Goal: Complete application form

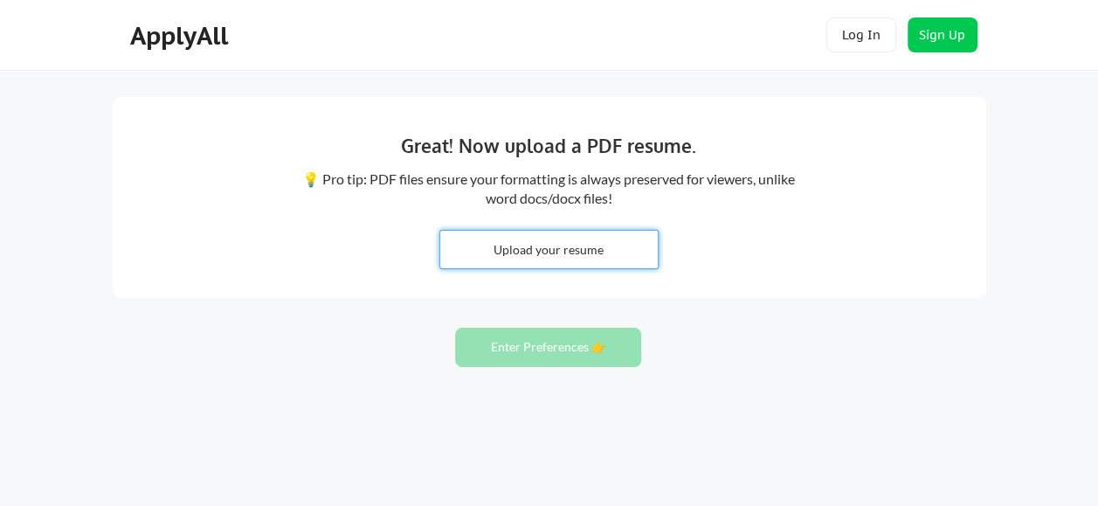
drag, startPoint x: 546, startPoint y: 248, endPoint x: 744, endPoint y: 407, distance: 254.1
click at [739, 407] on div "Great! Now upload a PDF resume. 💡 Pro tip: PDF files ensure your formatting is …" at bounding box center [549, 277] width 1098 height 555
click at [578, 244] on input "file" at bounding box center [548, 250] width 217 height 38
click at [568, 249] on input "file" at bounding box center [548, 250] width 217 height 38
type input "C:\fakepath\[PERSON_NAME].pdf"
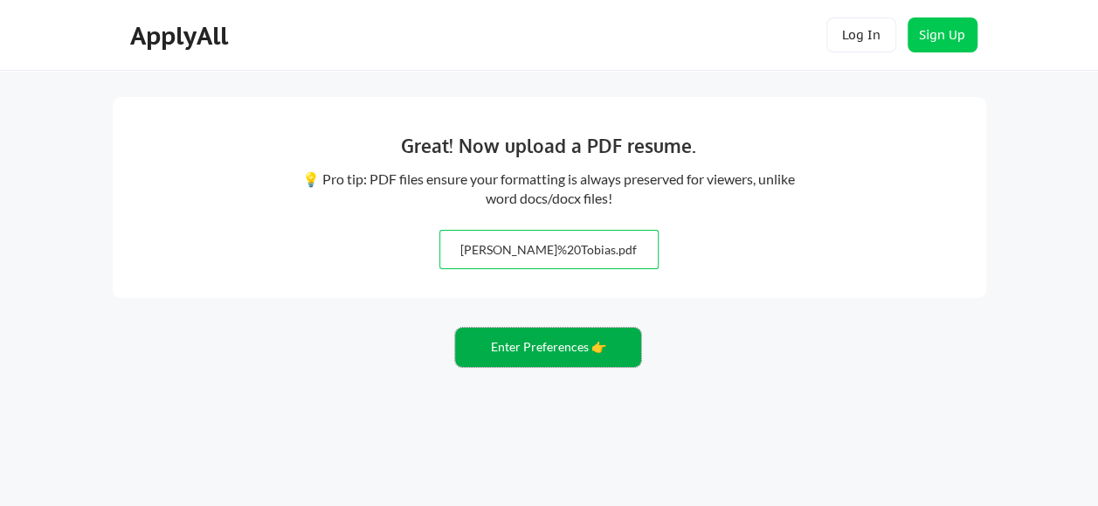
click at [557, 349] on button "Enter Preferences 👉" at bounding box center [548, 346] width 186 height 39
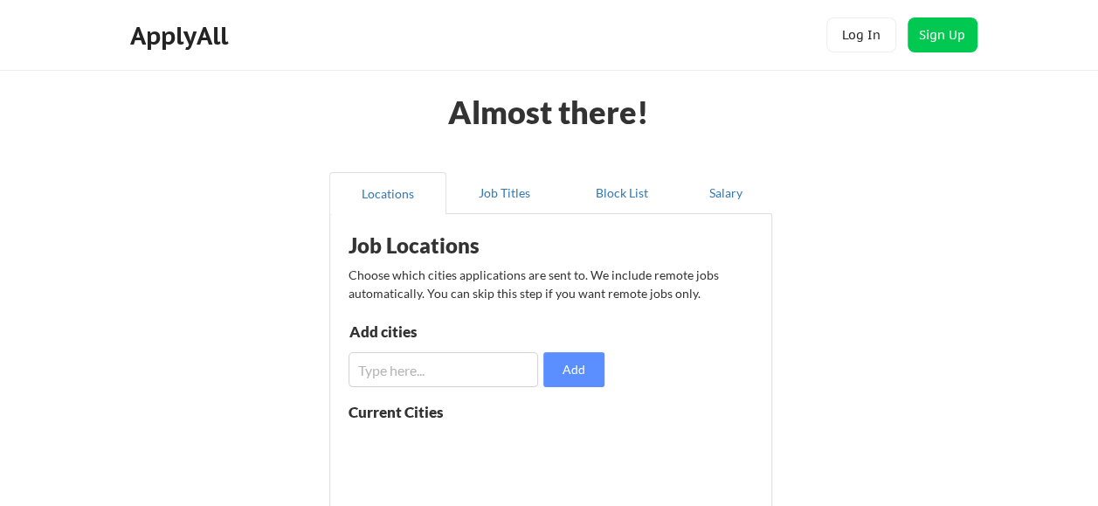
click at [435, 362] on input "input" at bounding box center [443, 369] width 190 height 35
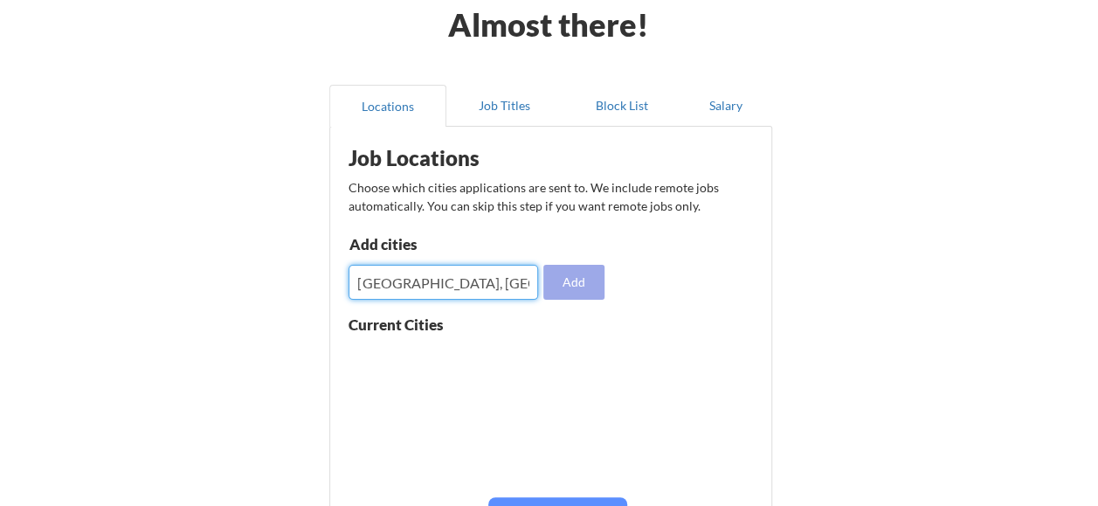
type input "[GEOGRAPHIC_DATA], [GEOGRAPHIC_DATA]"
click at [585, 288] on button "Add" at bounding box center [573, 282] width 61 height 35
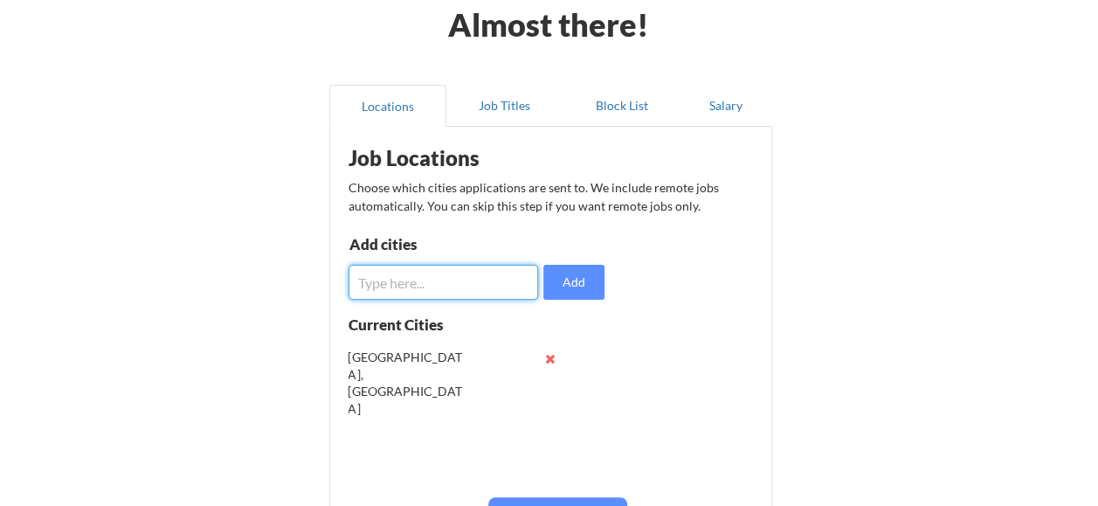
click at [472, 285] on input "input" at bounding box center [443, 282] width 190 height 35
type input "[GEOGRAPHIC_DATA], [GEOGRAPHIC_DATA]"
click at [572, 283] on button "Add" at bounding box center [573, 282] width 61 height 35
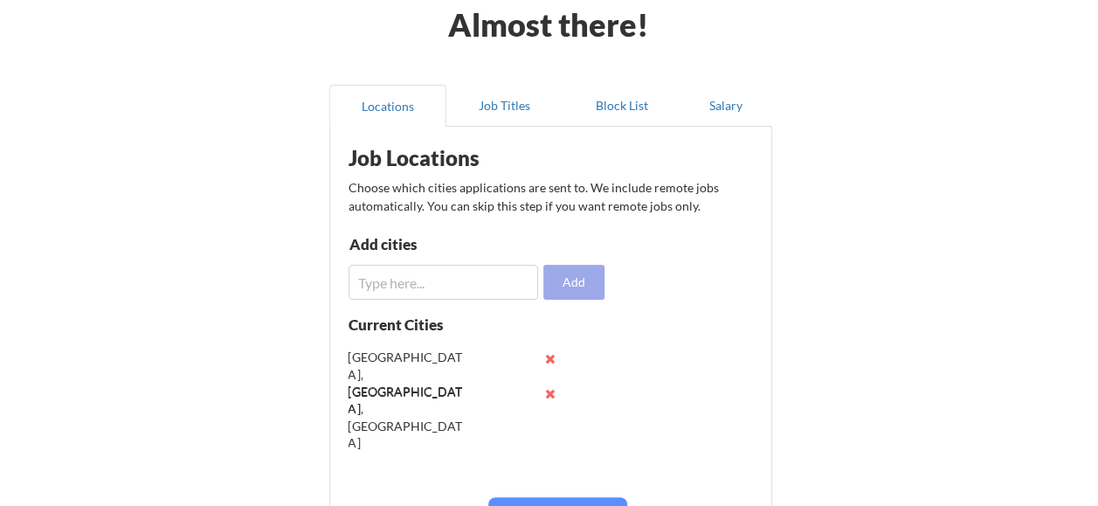
click at [543, 265] on button "Add" at bounding box center [573, 282] width 61 height 35
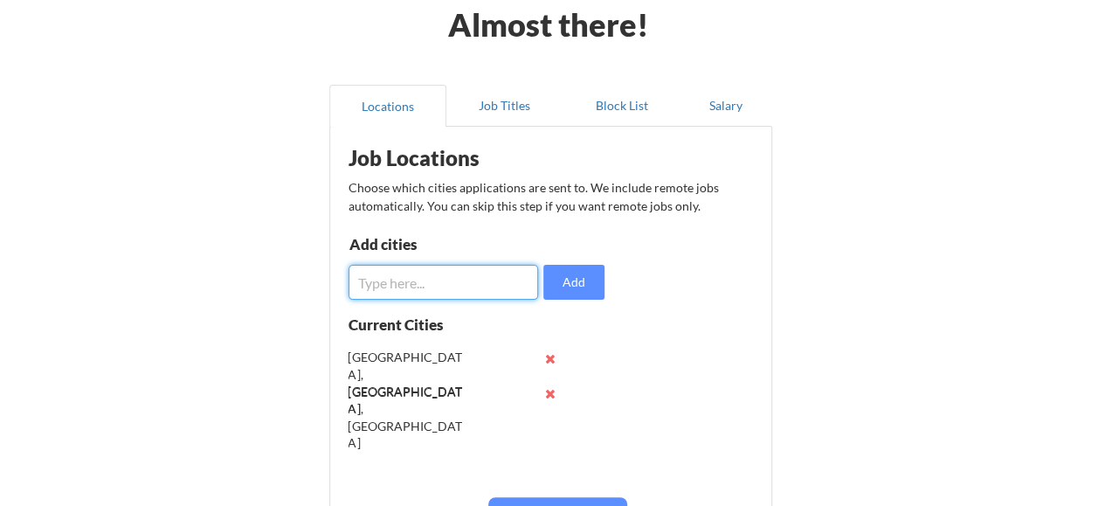
click at [482, 279] on input "input" at bounding box center [443, 282] width 190 height 35
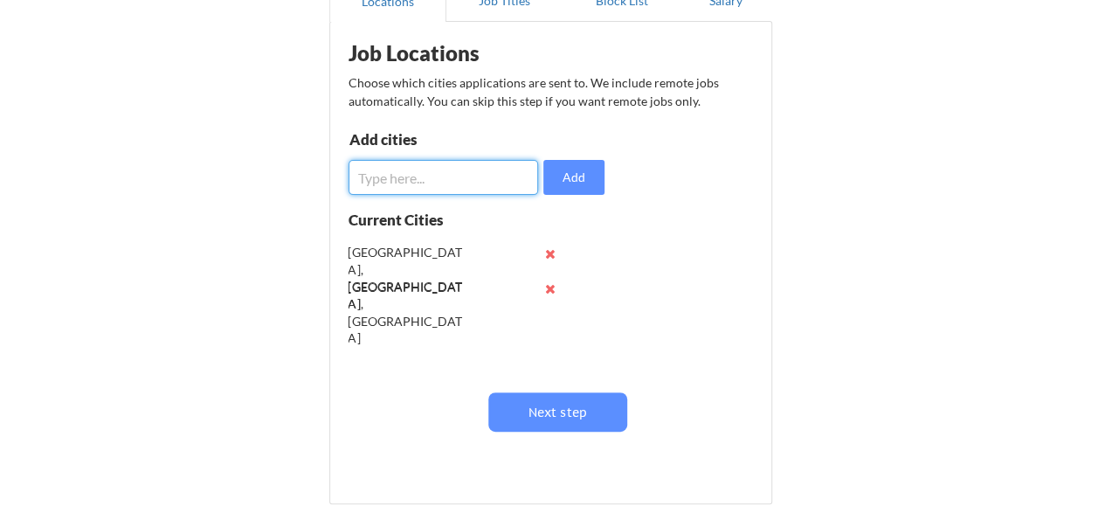
scroll to position [176, 0]
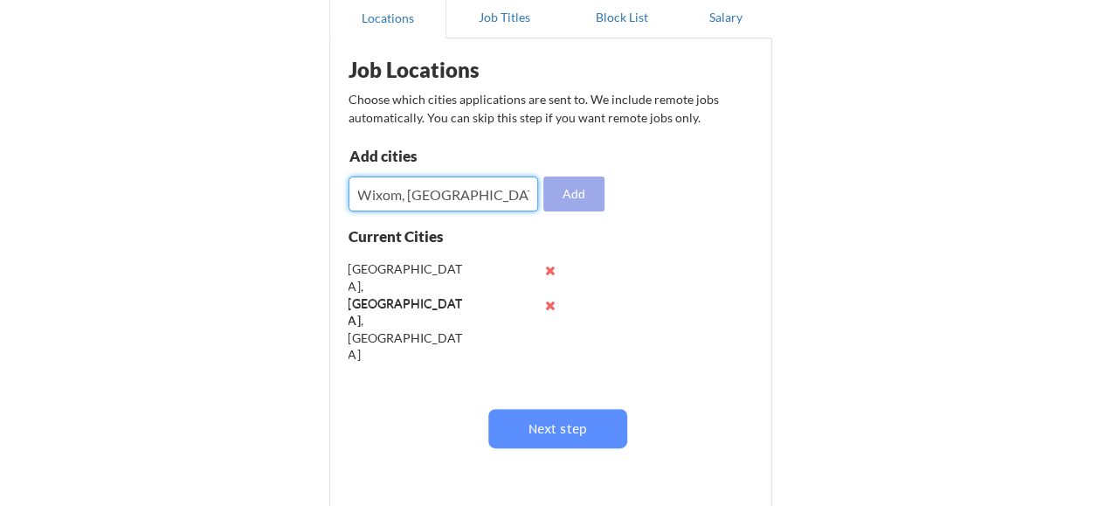
type input "Wixom, [GEOGRAPHIC_DATA]"
click at [572, 186] on button "Add" at bounding box center [573, 193] width 61 height 35
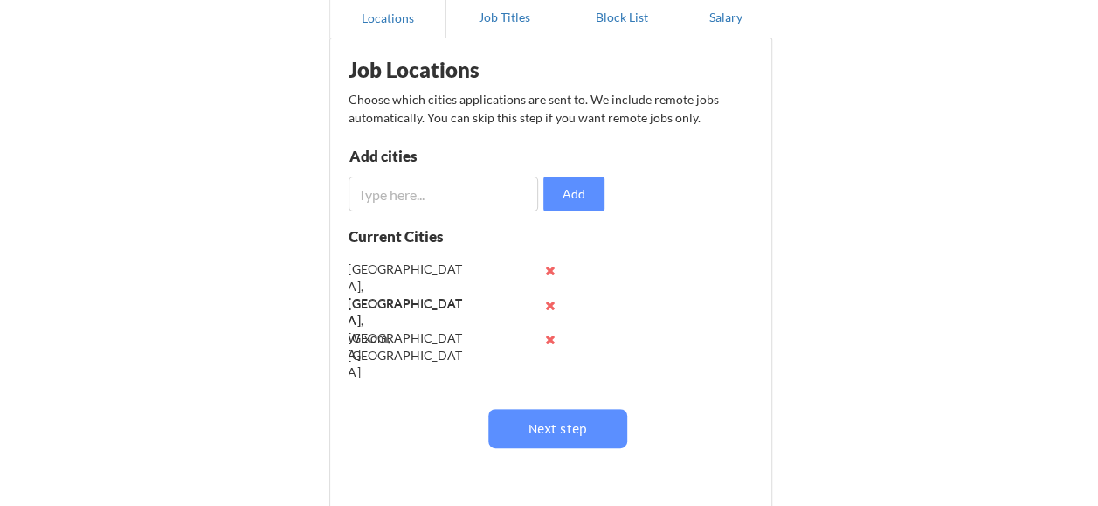
click at [456, 203] on input "input" at bounding box center [443, 193] width 190 height 35
type input "D"
click at [488, 192] on input "input" at bounding box center [443, 193] width 190 height 35
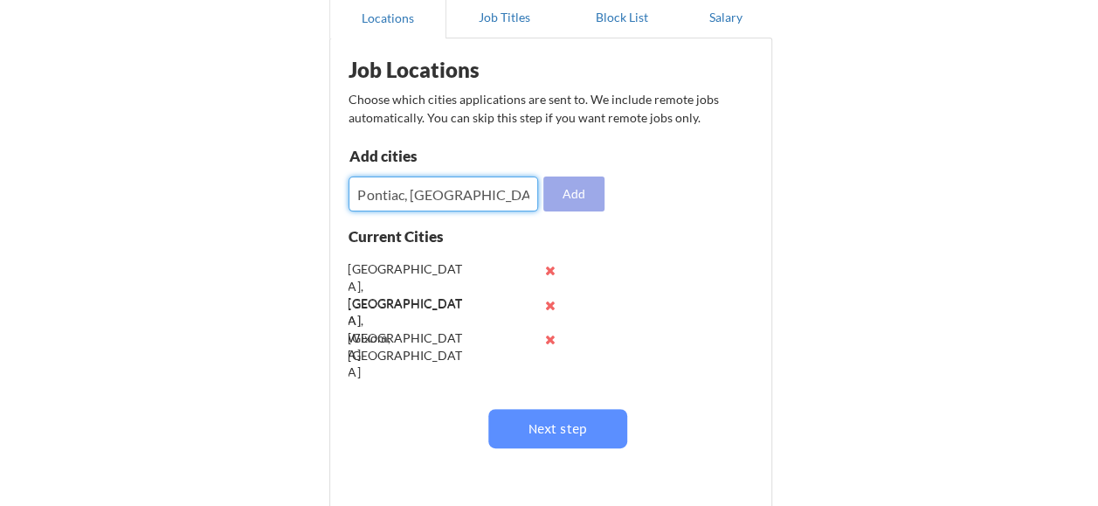
type input "Pontiac, [GEOGRAPHIC_DATA]"
click at [571, 188] on button "Add" at bounding box center [573, 193] width 61 height 35
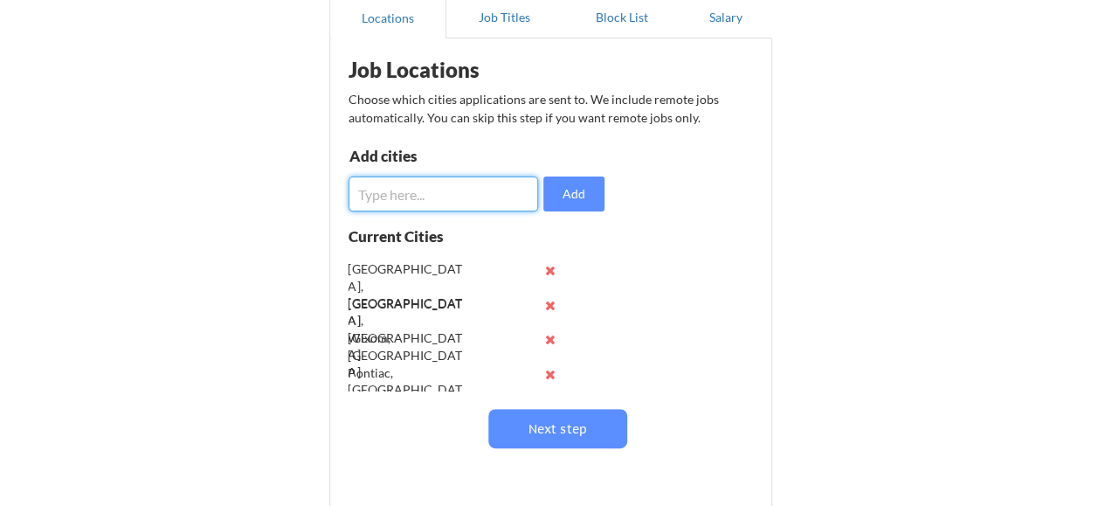
click at [484, 195] on input "input" at bounding box center [443, 193] width 190 height 35
type input "[GEOGRAPHIC_DATA], [GEOGRAPHIC_DATA]"
click at [553, 197] on button "Add" at bounding box center [573, 193] width 61 height 35
click at [443, 196] on input "input" at bounding box center [443, 193] width 190 height 35
type input "[GEOGRAPHIC_DATA], [GEOGRAPHIC_DATA]"
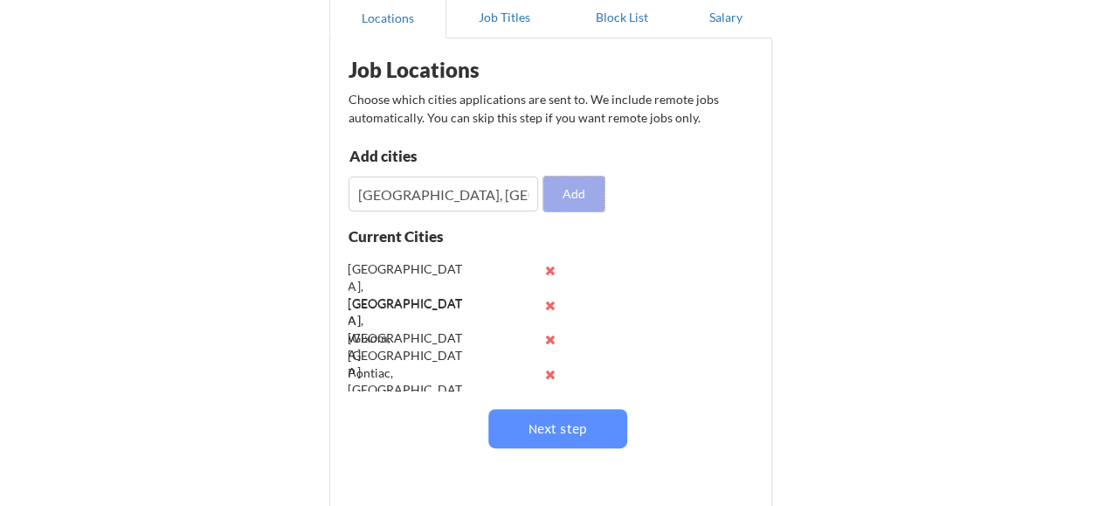
click at [575, 202] on button "Add" at bounding box center [573, 193] width 61 height 35
click at [437, 199] on input "input" at bounding box center [443, 193] width 190 height 35
type input "Dearborn, [GEOGRAPHIC_DATA]"
click at [574, 196] on button "Add" at bounding box center [573, 193] width 61 height 35
click at [393, 192] on input "input" at bounding box center [443, 193] width 190 height 35
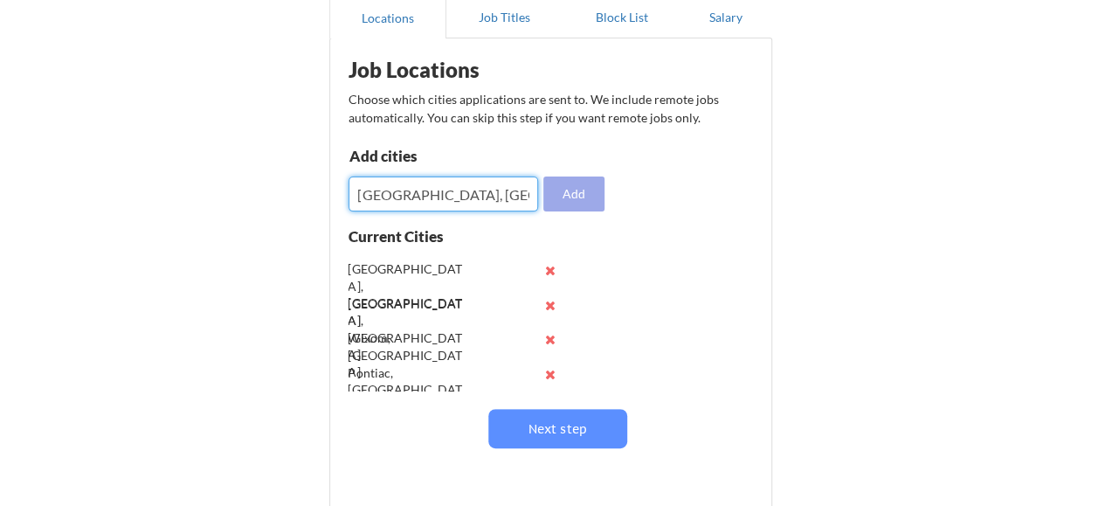
type input "[GEOGRAPHIC_DATA], [GEOGRAPHIC_DATA]"
click at [594, 178] on button "Add" at bounding box center [573, 193] width 61 height 35
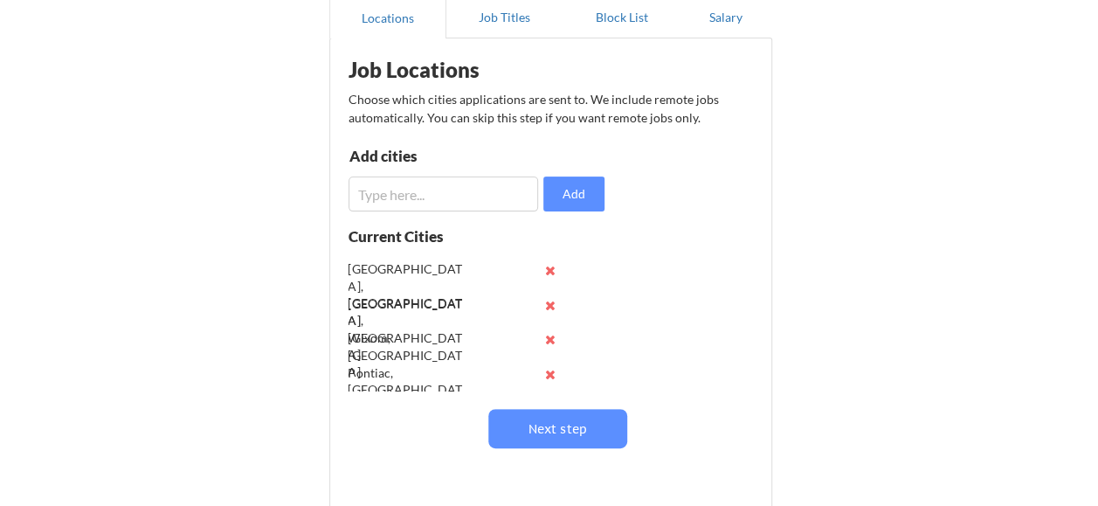
click at [438, 189] on input "input" at bounding box center [443, 193] width 190 height 35
paste input "Ypsilanti, [GEOGRAPHIC_DATA]"
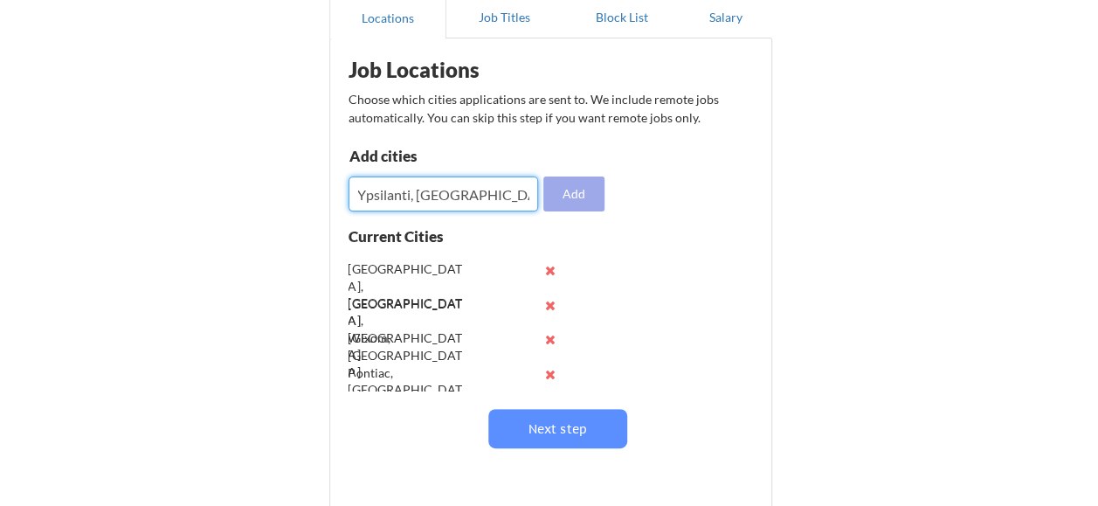
type input "Ypsilanti, [GEOGRAPHIC_DATA]"
click at [565, 187] on button "Add" at bounding box center [573, 193] width 61 height 35
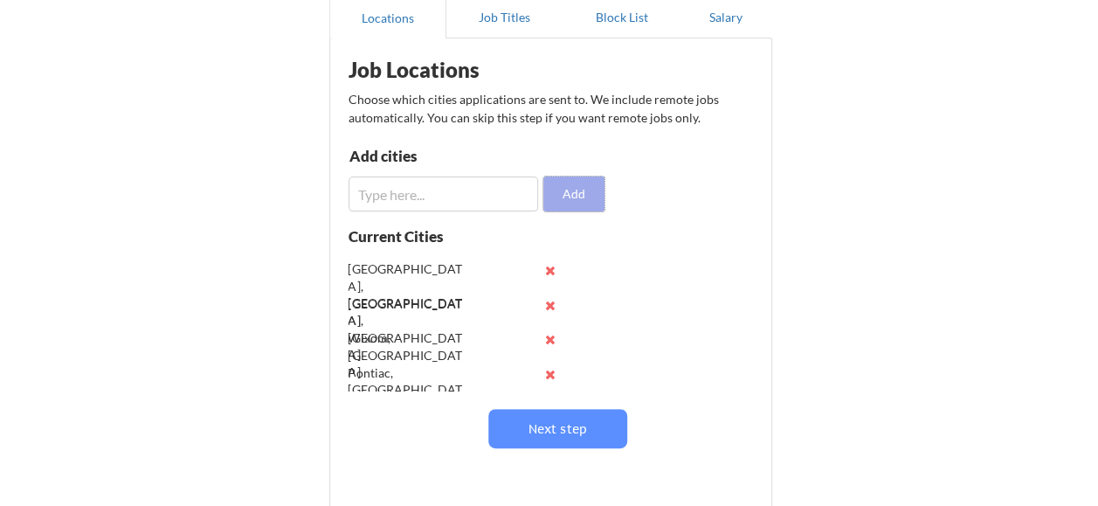
scroll to position [263, 0]
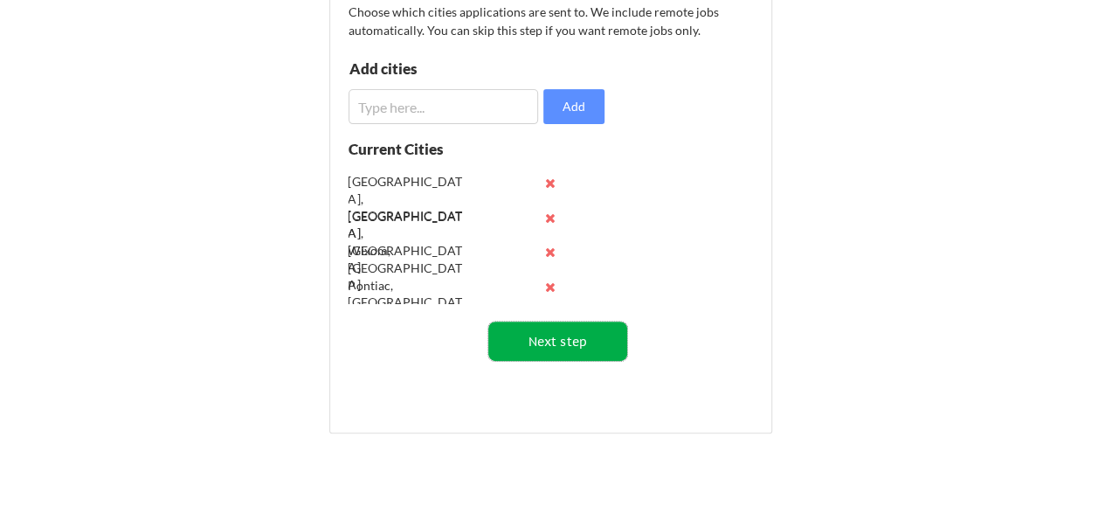
click at [565, 344] on button "Next step" at bounding box center [557, 340] width 139 height 39
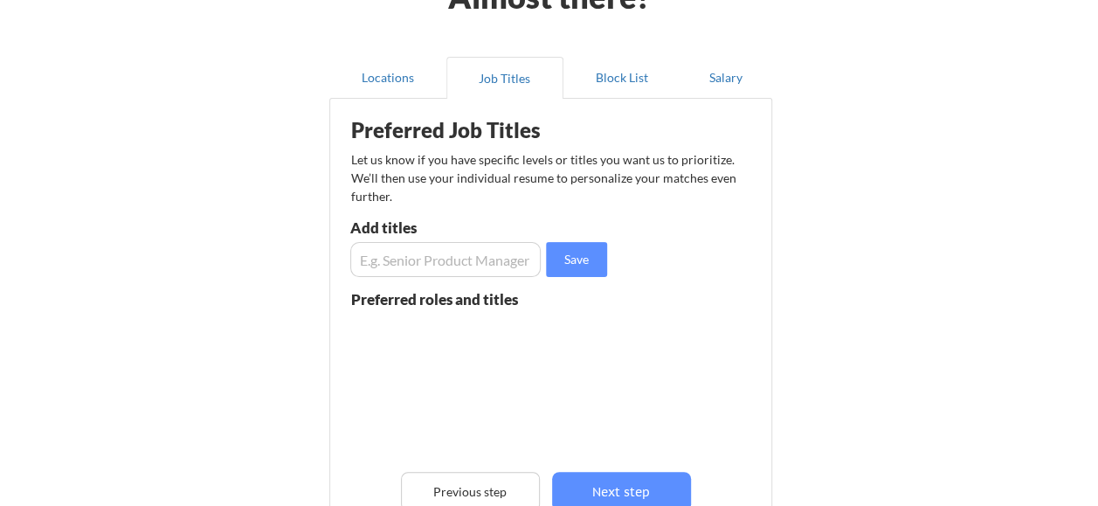
scroll to position [88, 0]
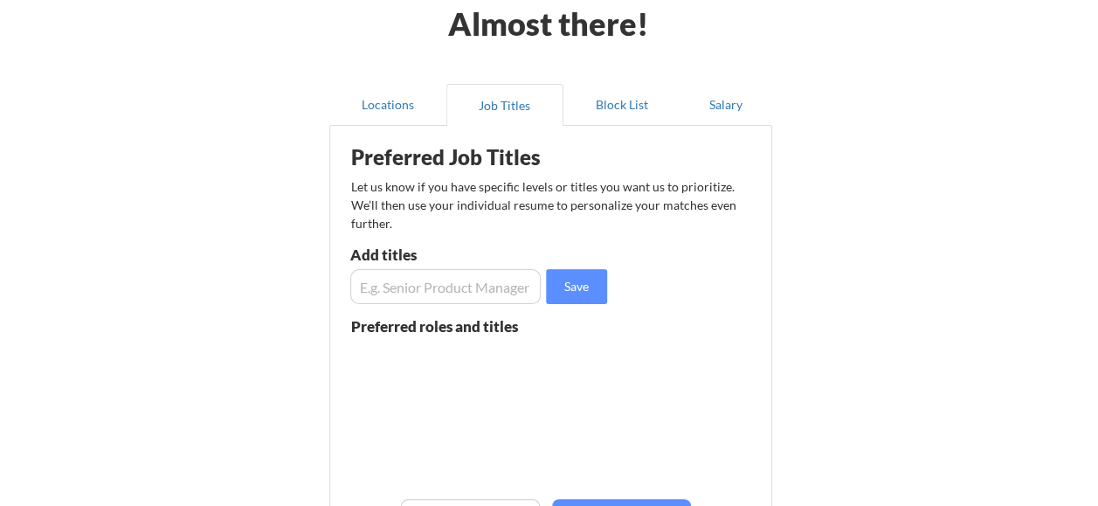
click at [466, 278] on input "input" at bounding box center [445, 286] width 191 height 35
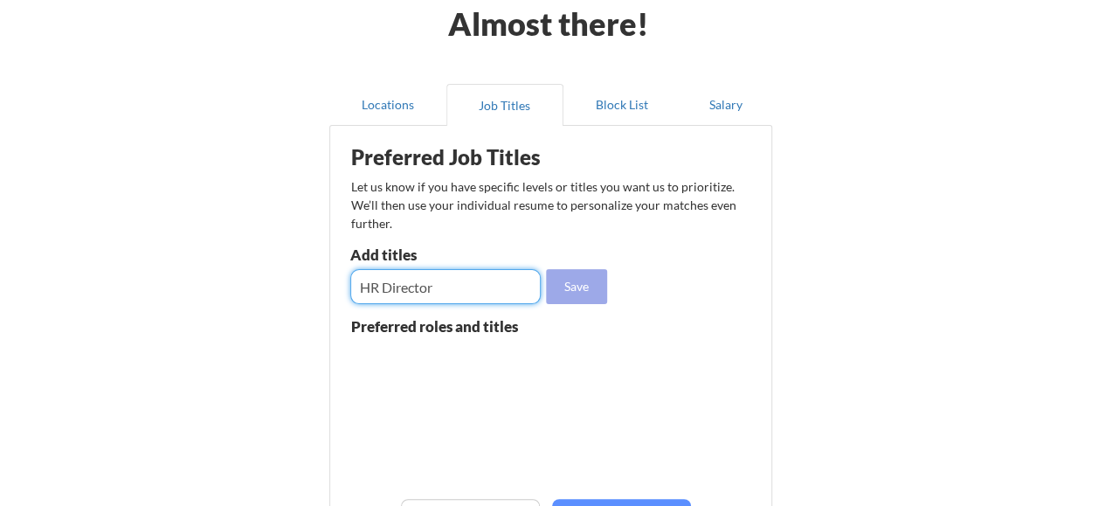
type input "HR Director"
click at [580, 285] on button "Save" at bounding box center [576, 286] width 61 height 35
click at [455, 286] on input "input" at bounding box center [445, 286] width 191 height 35
type input "HR Business Partner"
click at [570, 295] on button "Save" at bounding box center [576, 286] width 61 height 35
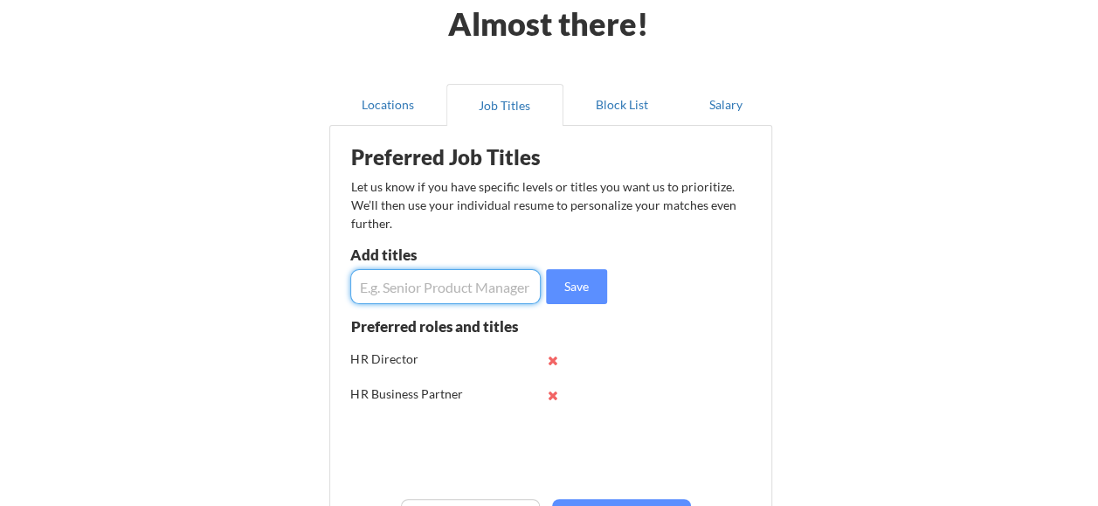
click at [489, 287] on input "input" at bounding box center [445, 286] width 191 height 35
type input "Global HR"
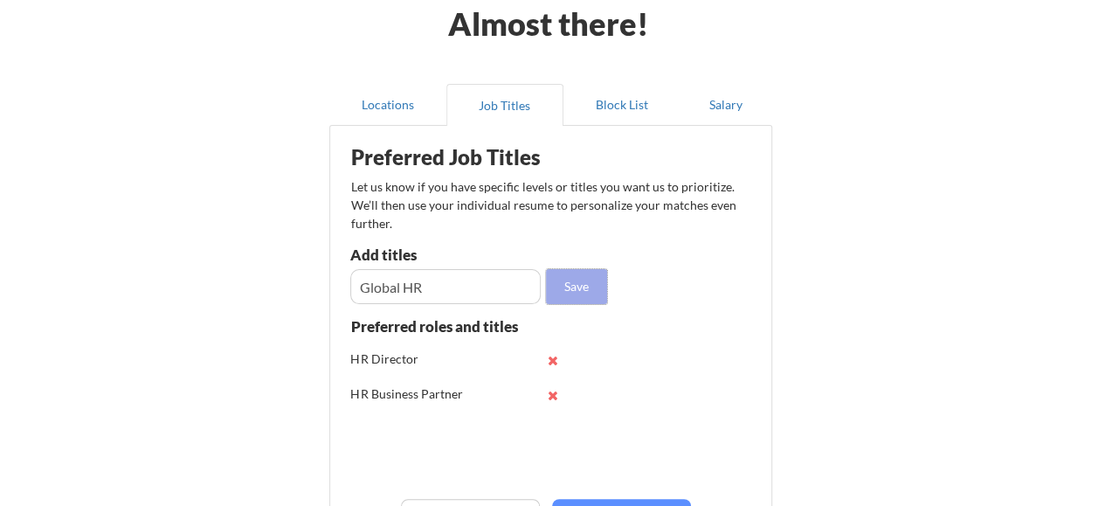
click at [582, 282] on button "Save" at bounding box center [576, 286] width 61 height 35
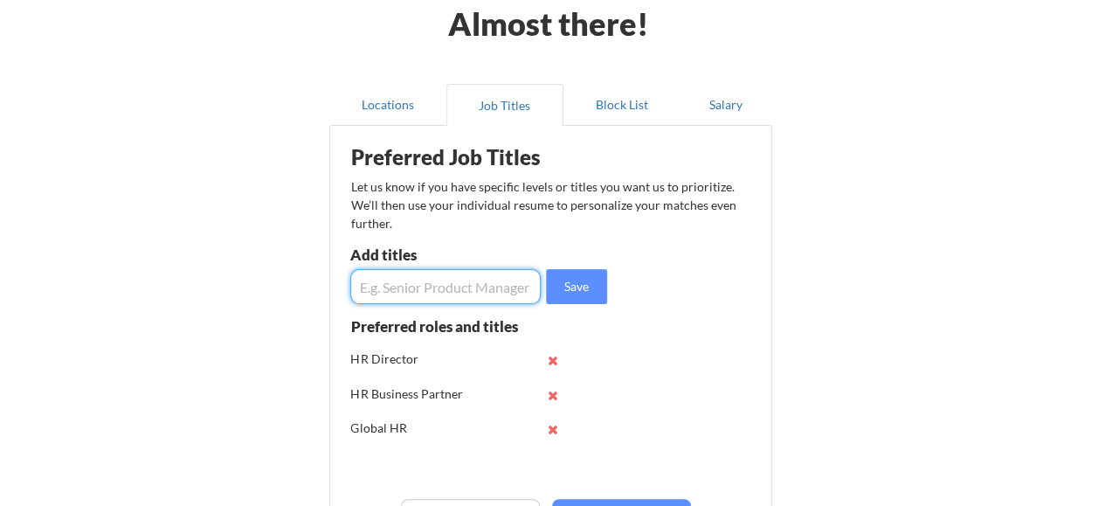
click at [473, 292] on input "input" at bounding box center [445, 286] width 191 height 35
click at [413, 288] on input "input" at bounding box center [445, 286] width 191 height 35
type input "HR Manager"
click at [575, 283] on button "Save" at bounding box center [576, 286] width 61 height 35
click at [486, 286] on input "input" at bounding box center [445, 286] width 191 height 35
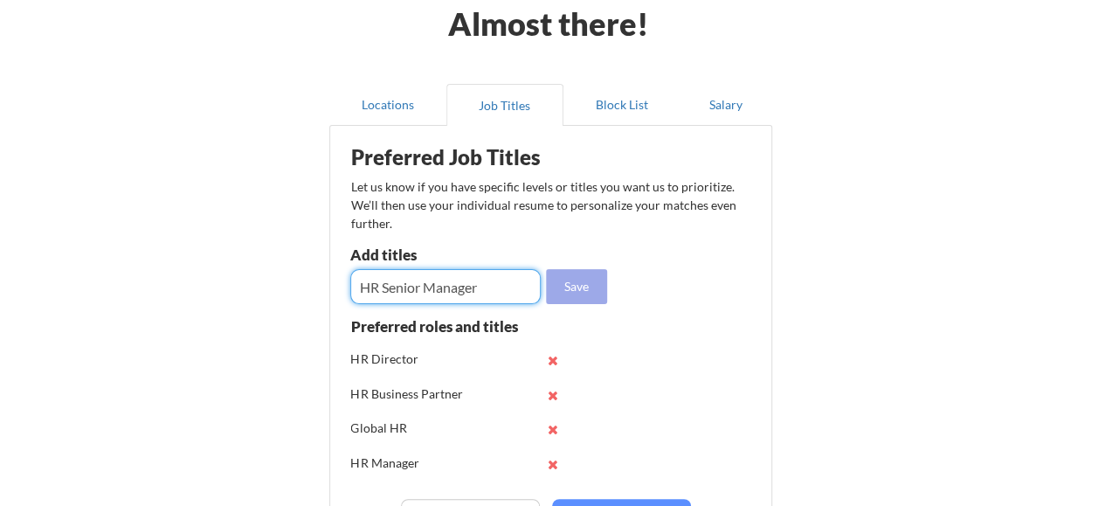
type input "HR Senior Manager"
click at [571, 281] on button "Save" at bounding box center [576, 286] width 61 height 35
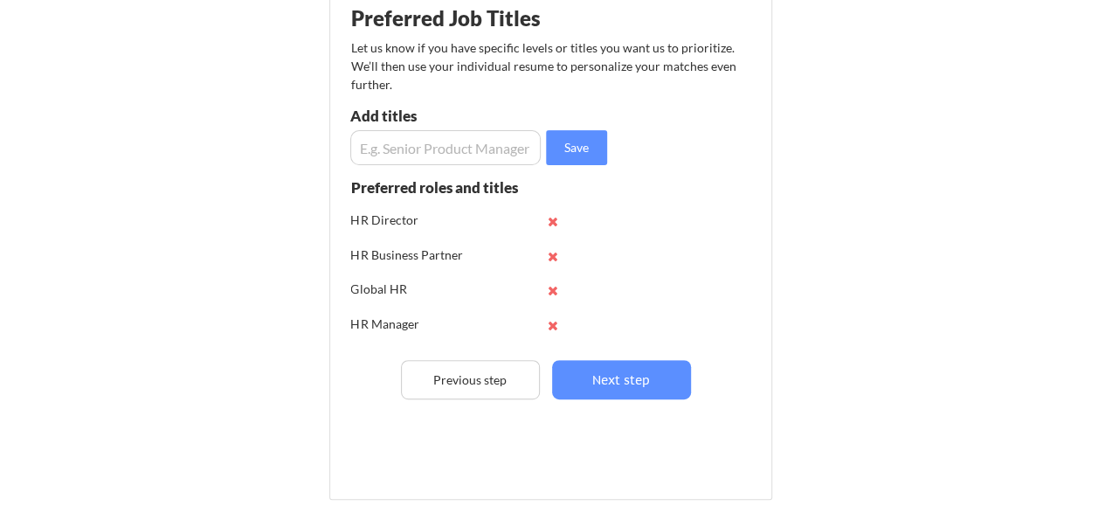
scroll to position [263, 0]
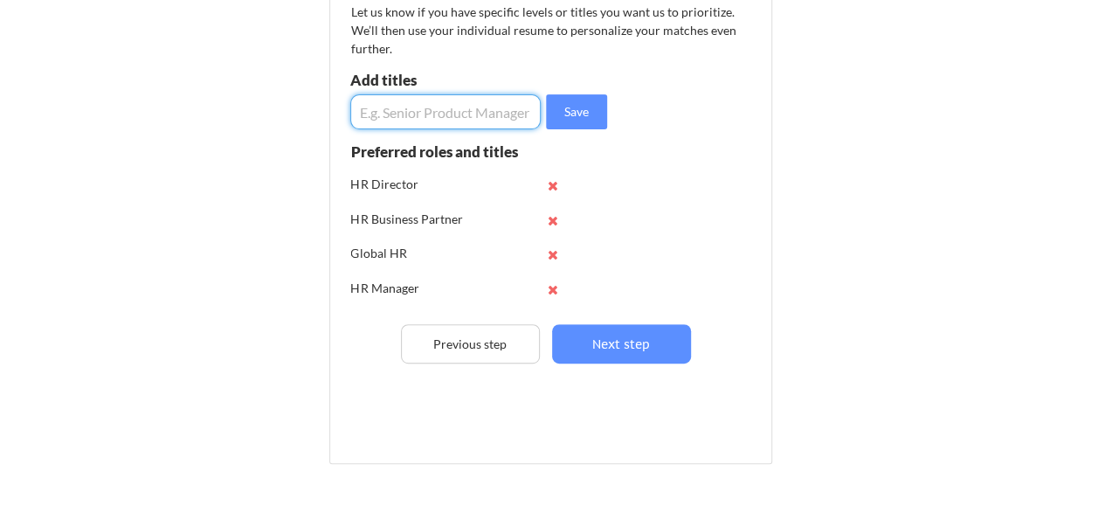
click at [419, 117] on input "input" at bounding box center [445, 111] width 191 height 35
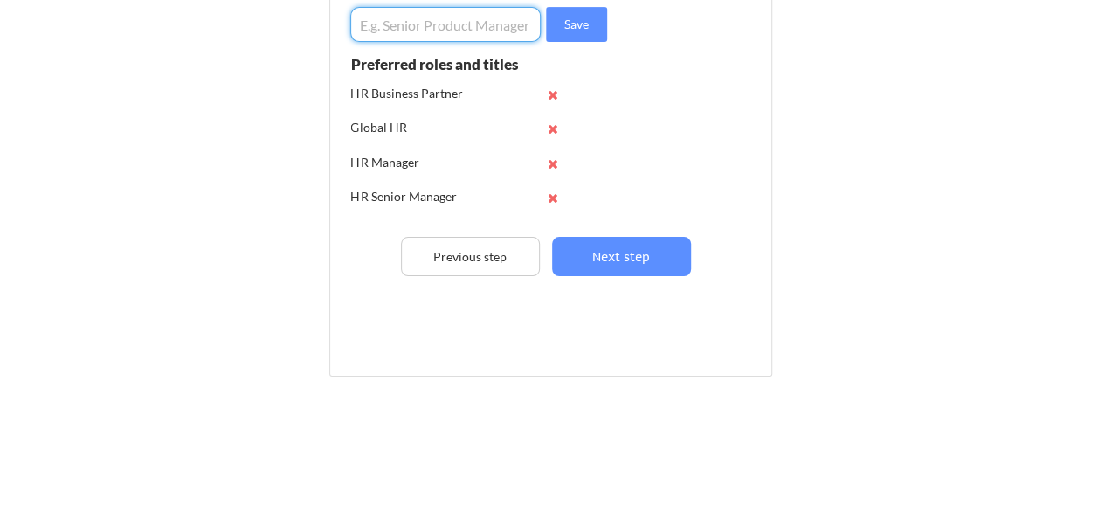
scroll to position [69, 0]
type input "T"
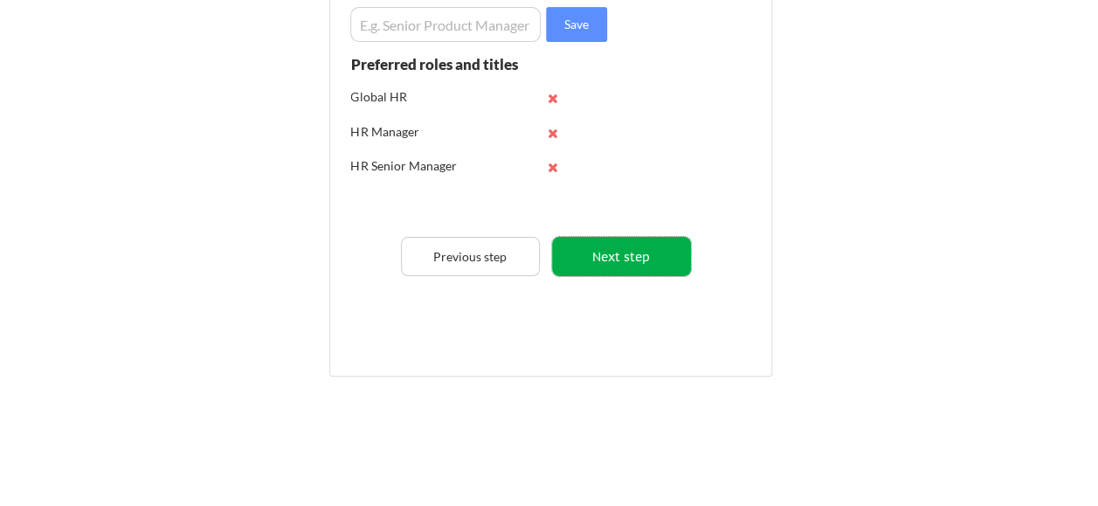
click at [606, 255] on button "Next step" at bounding box center [621, 256] width 139 height 39
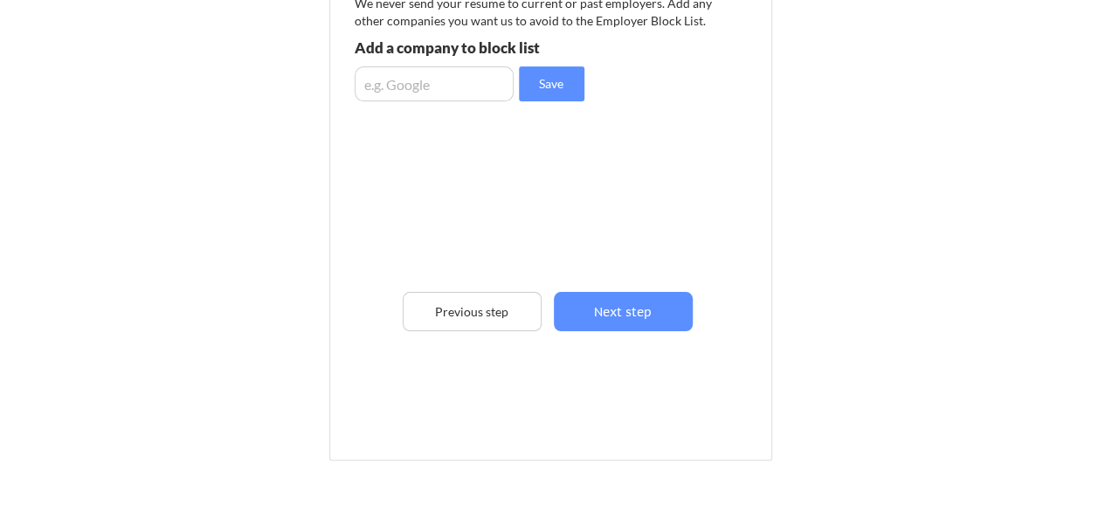
scroll to position [293, 0]
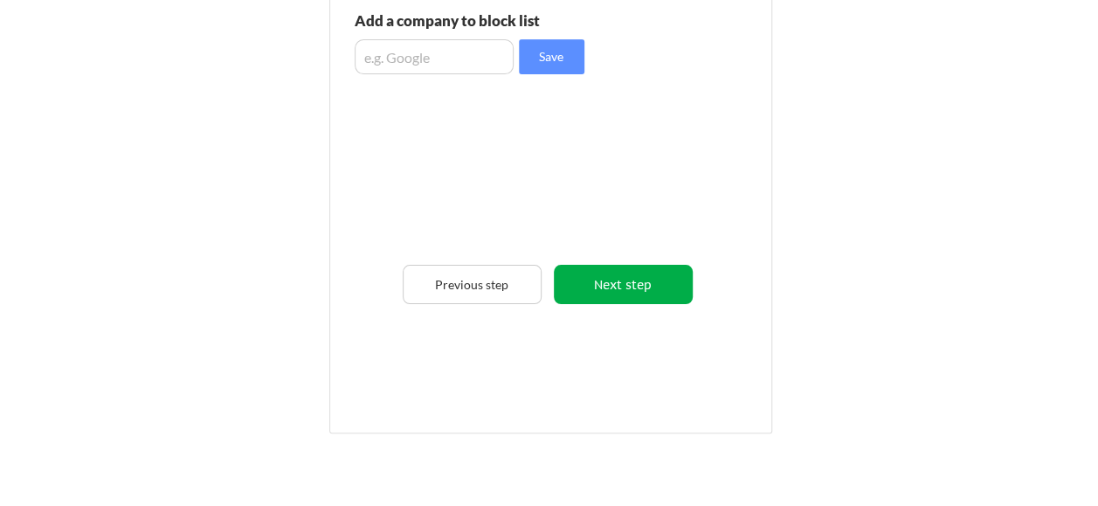
click at [614, 293] on button "Next step" at bounding box center [623, 284] width 139 height 39
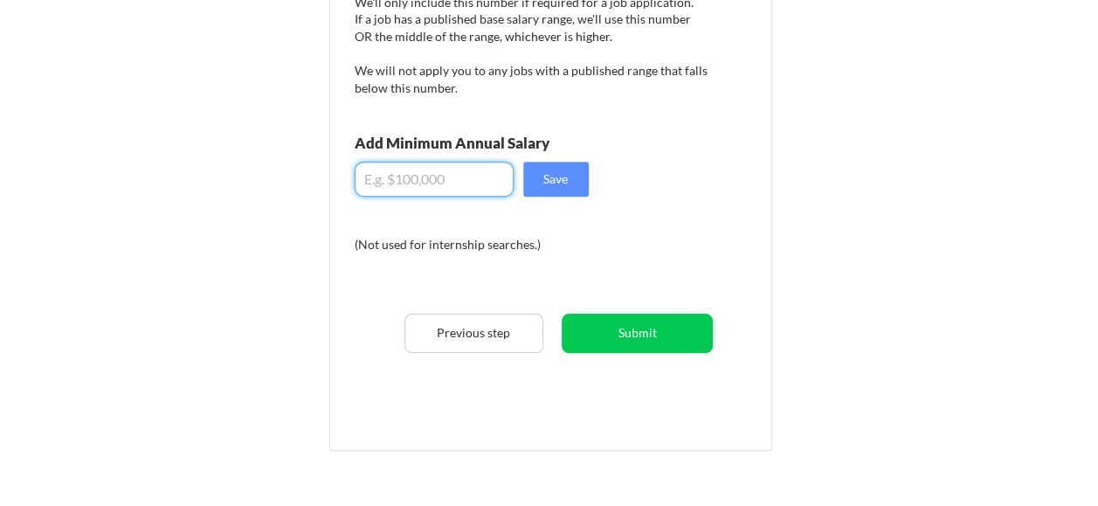
click at [468, 173] on input "input" at bounding box center [434, 179] width 159 height 35
click at [388, 182] on input "input" at bounding box center [434, 179] width 159 height 35
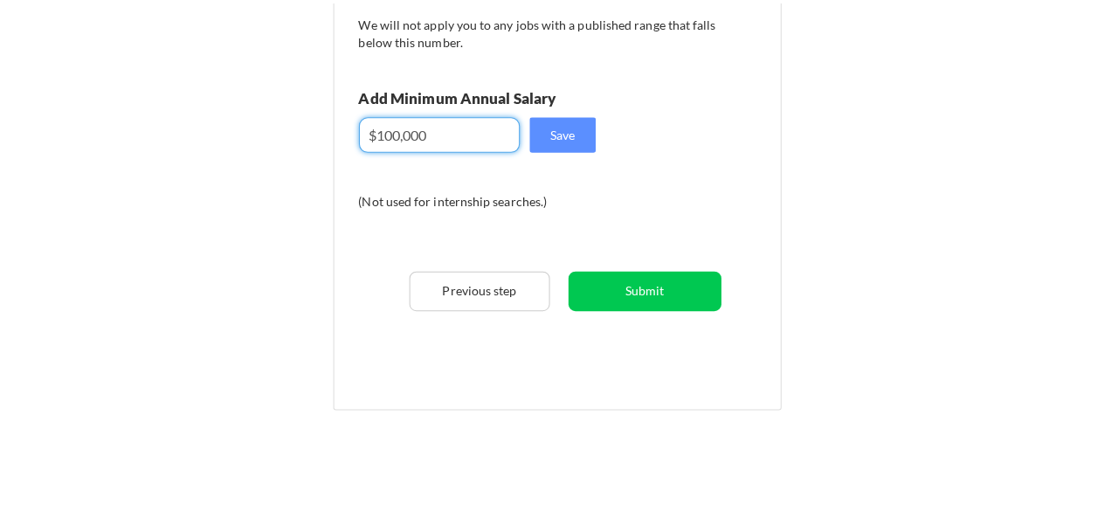
scroll to position [381, 0]
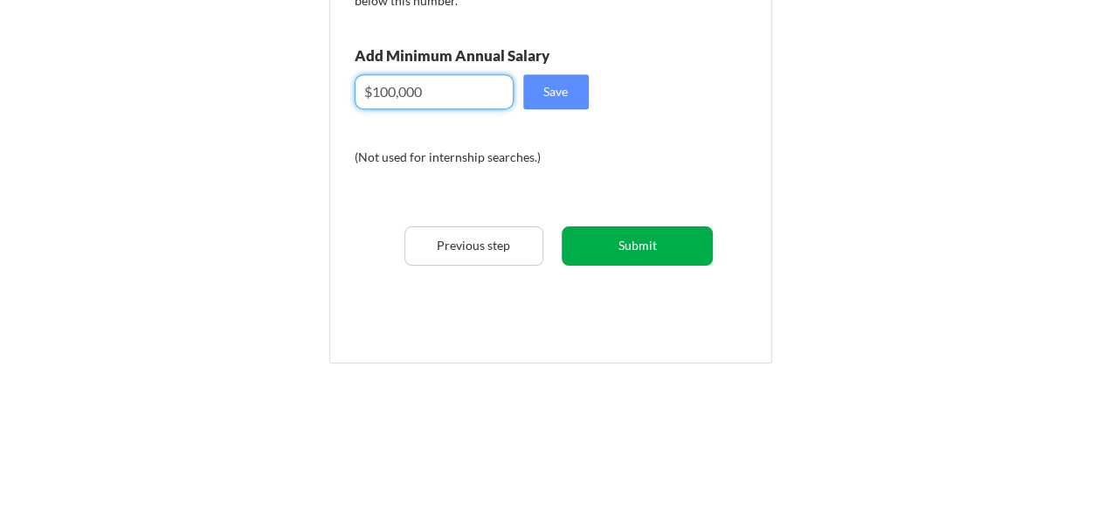
type input "$100,000"
click at [646, 247] on button "Submit" at bounding box center [636, 245] width 151 height 39
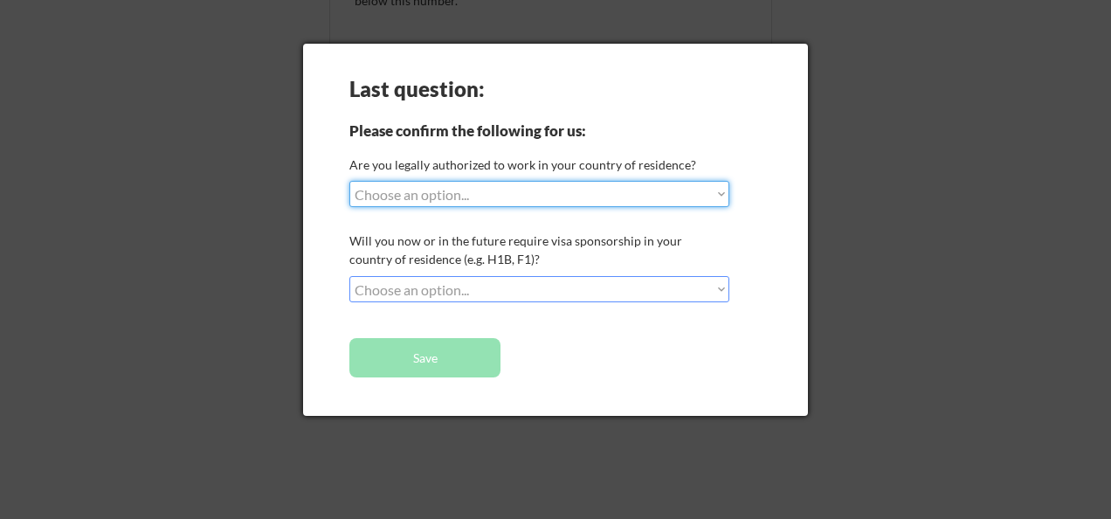
click at [552, 198] on select "Choose an option... Yes, I am a [DEMOGRAPHIC_DATA] Citizen Yes, I am a [DEMOGRA…" at bounding box center [539, 194] width 380 height 26
select select ""yes__i_am_a_us_[DEMOGRAPHIC_DATA]""
click at [349, 181] on select "Choose an option... Yes, I am a [DEMOGRAPHIC_DATA] Citizen Yes, I am a [DEMOGRA…" at bounding box center [539, 194] width 380 height 26
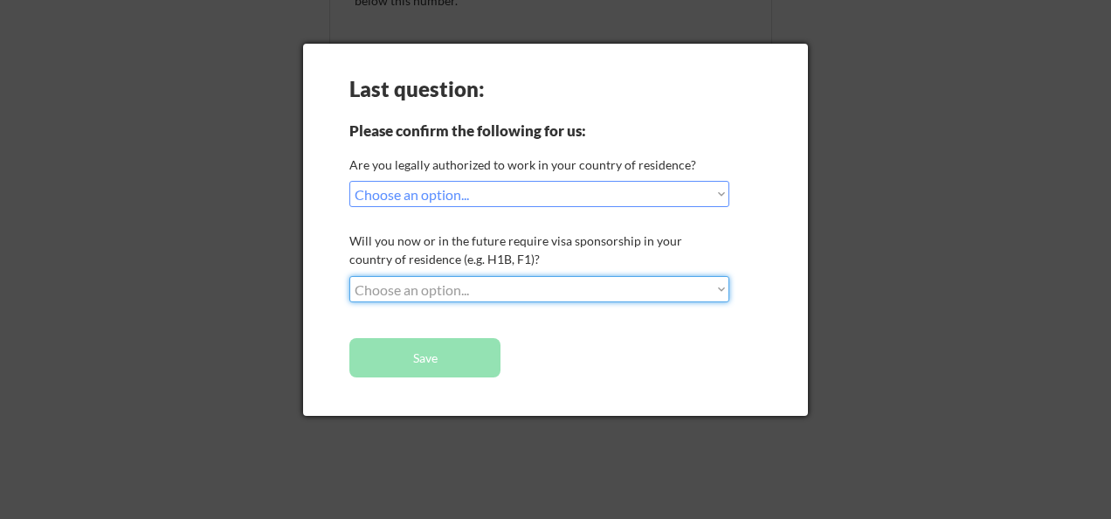
click at [572, 290] on select "Choose an option... No, I will not need sponsorship Yes, I will need sponsorship" at bounding box center [539, 289] width 380 height 26
select select ""no__i_will_not_need_sponsorship""
click at [349, 276] on select "Choose an option... No, I will not need sponsorship Yes, I will need sponsorship" at bounding box center [539, 289] width 380 height 26
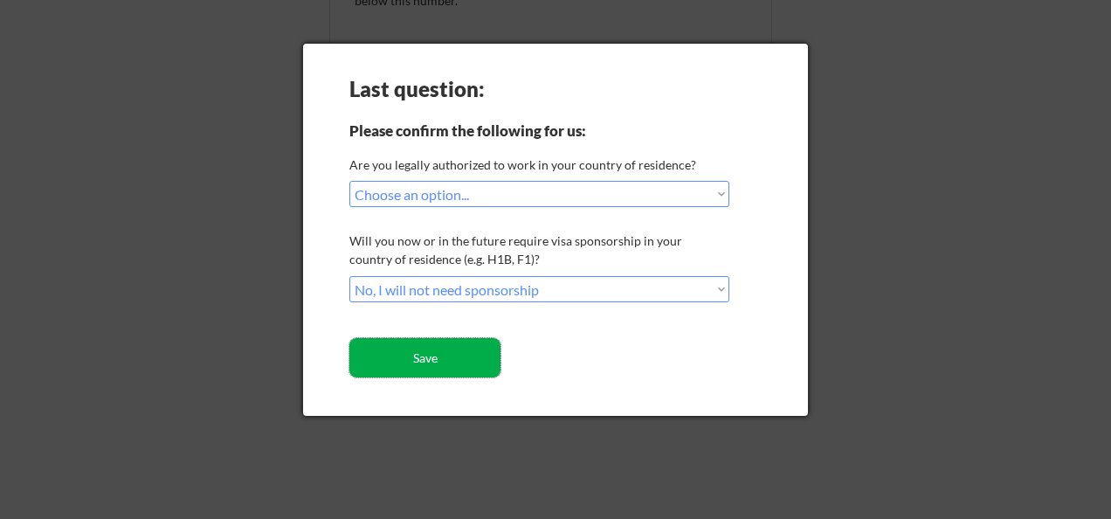
click at [477, 356] on button "Save" at bounding box center [424, 357] width 151 height 39
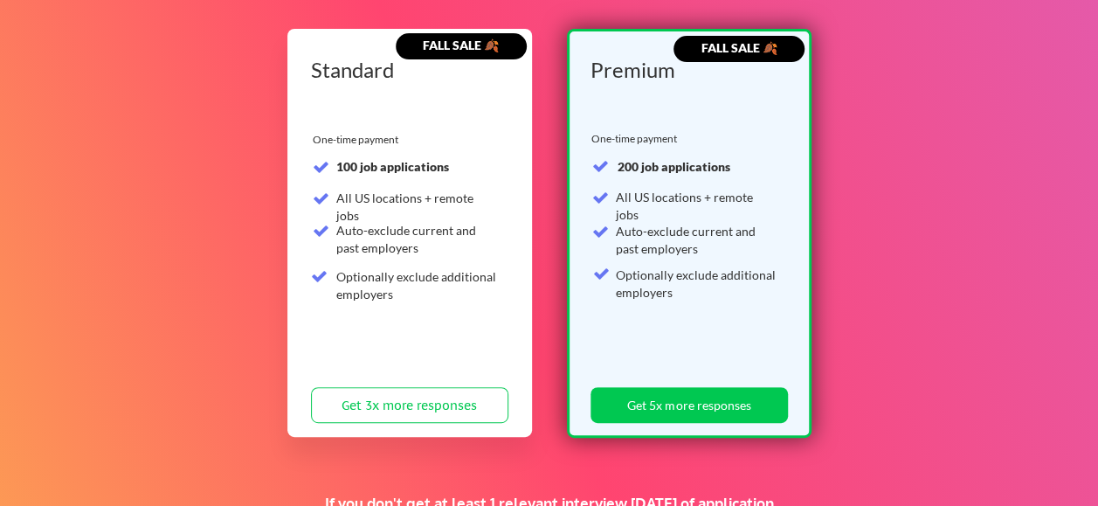
scroll to position [148, 0]
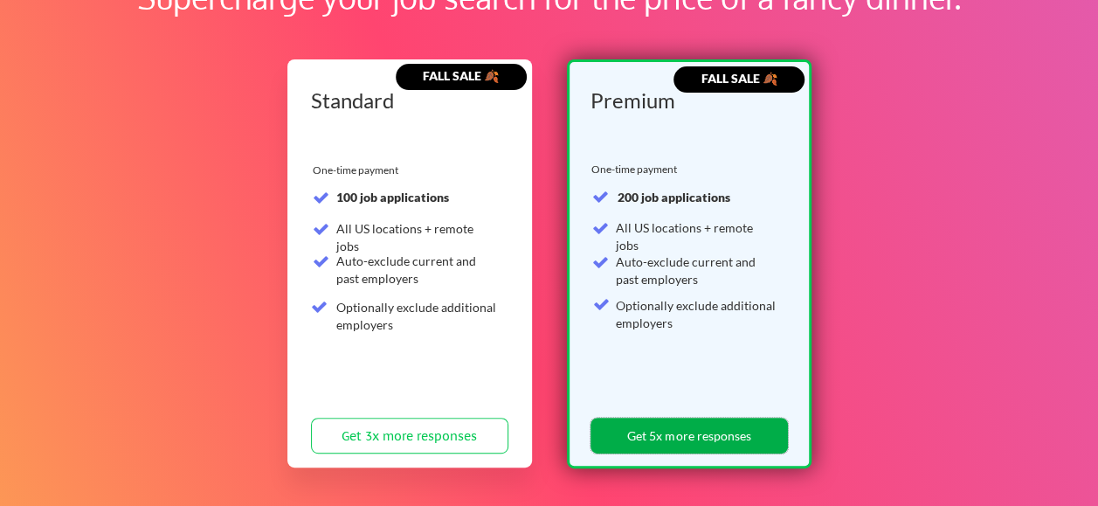
click at [665, 442] on button "Get 5x more responses" at bounding box center [688, 435] width 197 height 36
click at [671, 437] on button "Get 5x more responses" at bounding box center [688, 435] width 197 height 36
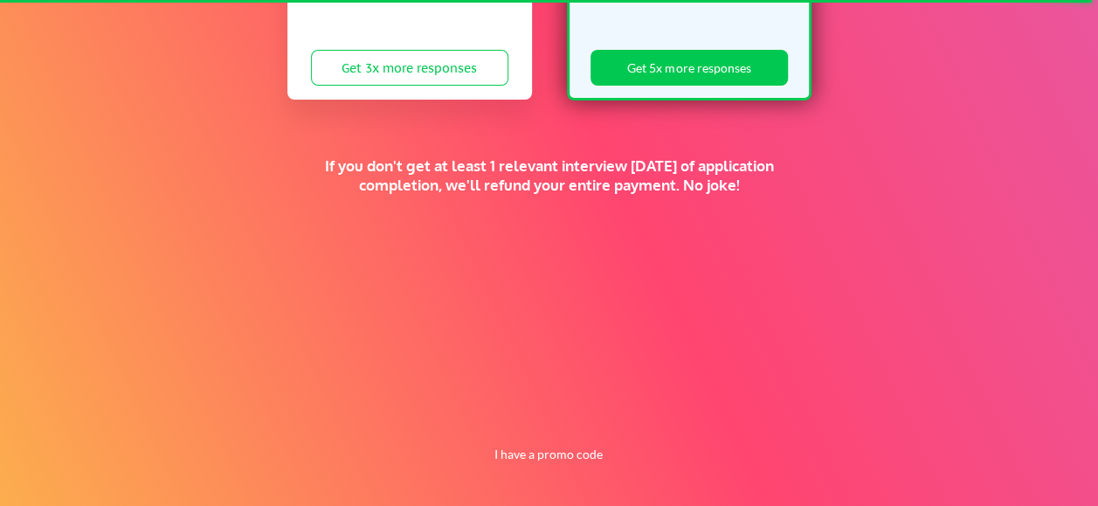
scroll to position [519, 0]
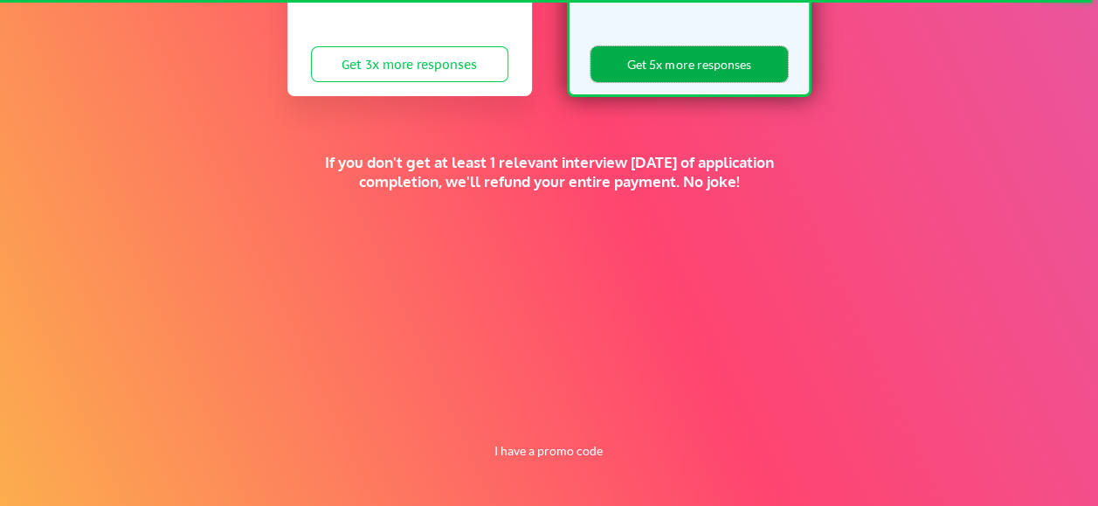
drag, startPoint x: 679, startPoint y: 65, endPoint x: 716, endPoint y: 98, distance: 48.9
click at [679, 65] on button "Get 5x more responses" at bounding box center [688, 64] width 197 height 36
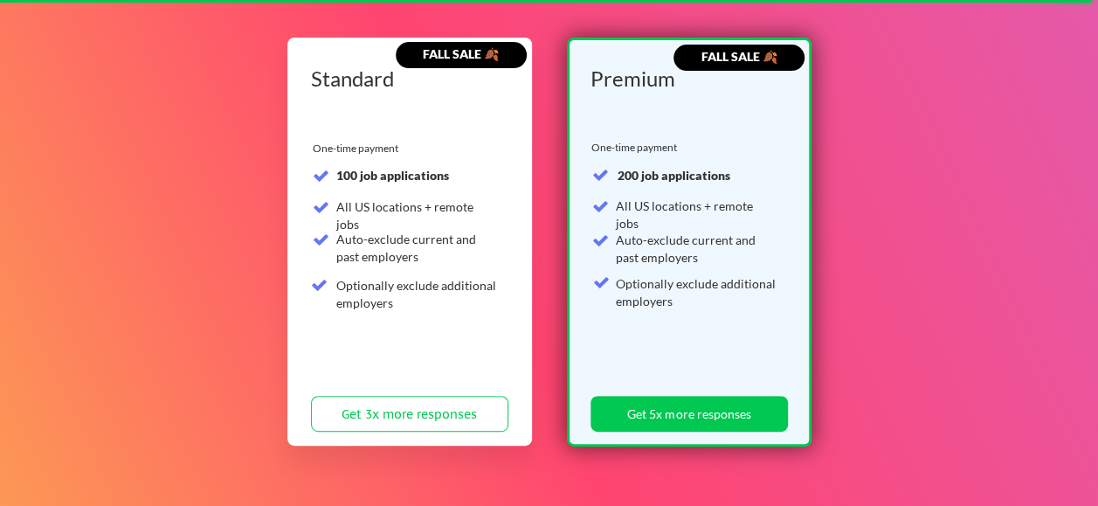
scroll to position [175, 0]
